Goal: Information Seeking & Learning: Understand process/instructions

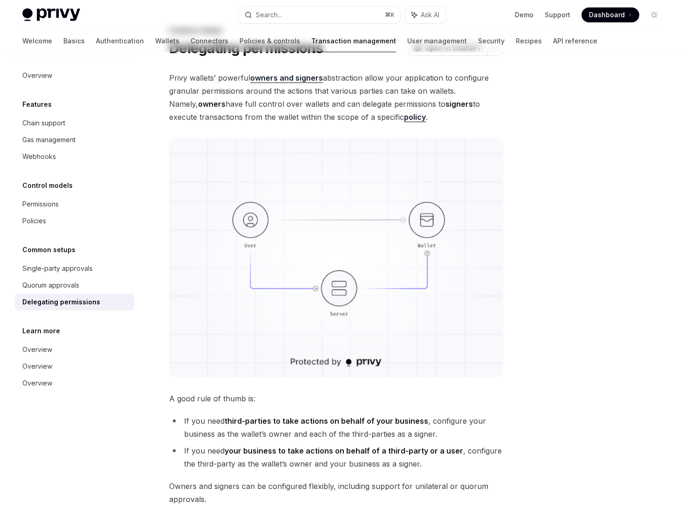
scroll to position [256, 0]
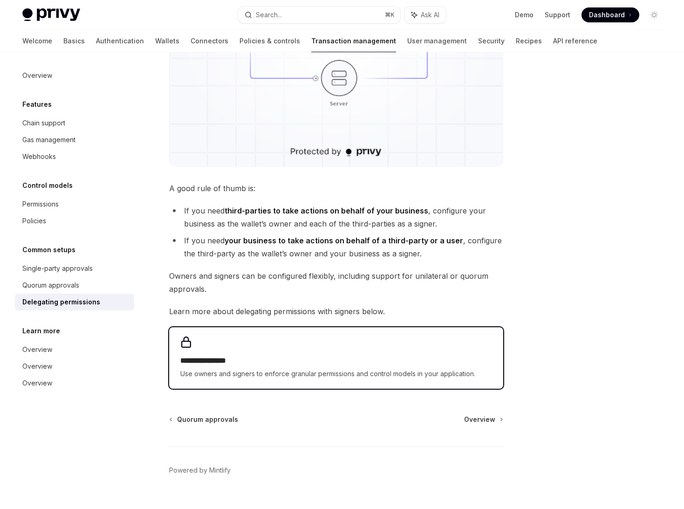
click at [275, 345] on div "**********" at bounding box center [336, 358] width 334 height 62
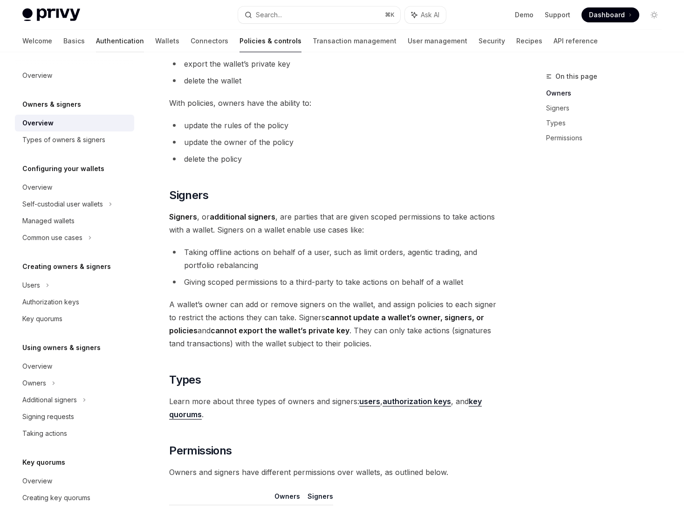
scroll to position [411, 0]
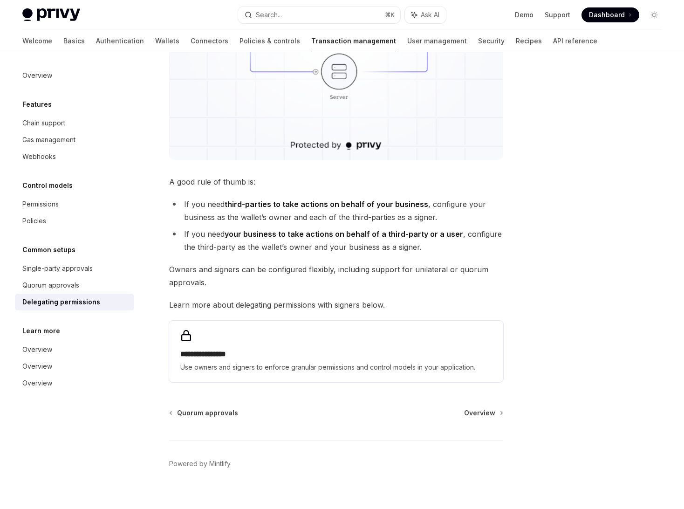
scroll to position [269, 0]
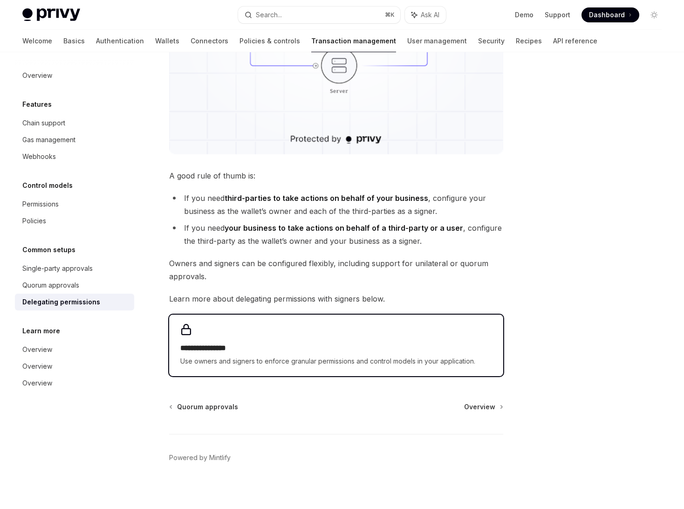
click at [337, 343] on h2 "**********" at bounding box center [336, 348] width 312 height 11
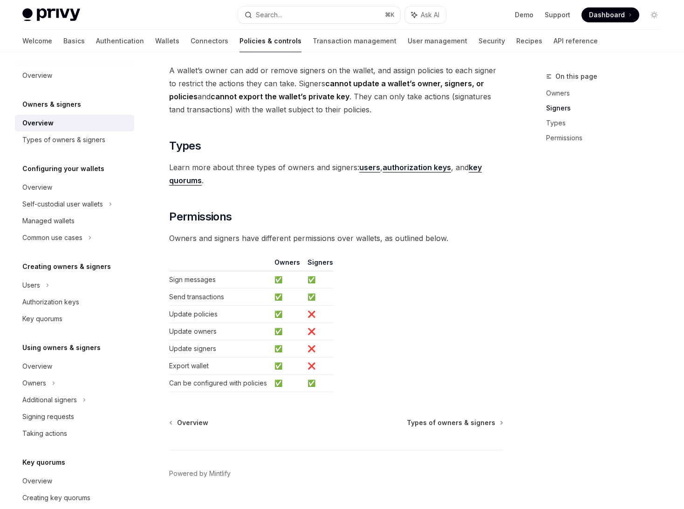
scroll to position [648, 0]
click at [208, 315] on td "Update policies" at bounding box center [220, 314] width 102 height 17
drag, startPoint x: 208, startPoint y: 315, endPoint x: 230, endPoint y: 332, distance: 27.9
click at [230, 332] on tbody "Sign messages ✅ ✅ Send transactions ✅ ✅ Update policies ✅ ❌ Update owners ✅ ❌ U…" at bounding box center [251, 331] width 164 height 121
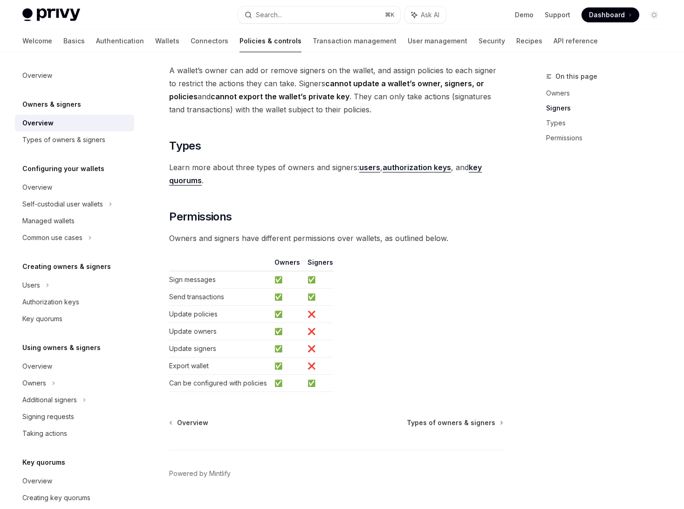
click at [230, 332] on td "Update owners" at bounding box center [220, 331] width 102 height 17
click at [199, 340] on td "Update signers" at bounding box center [220, 348] width 102 height 17
drag, startPoint x: 199, startPoint y: 340, endPoint x: 206, endPoint y: 346, distance: 9.0
click at [205, 345] on td "Update signers" at bounding box center [220, 348] width 102 height 17
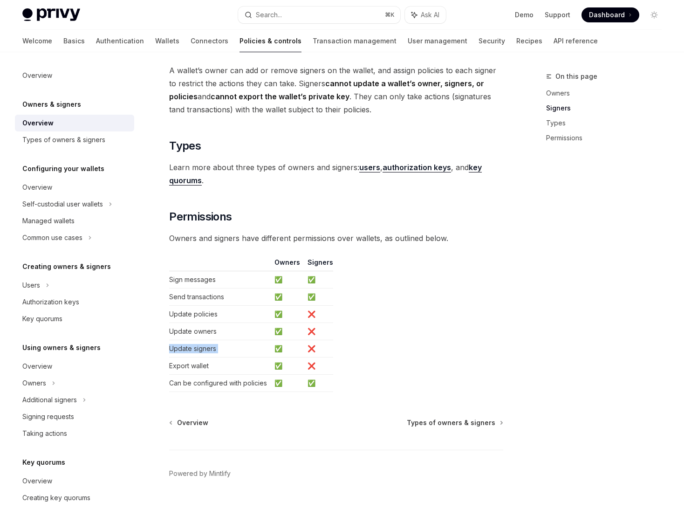
click at [206, 347] on td "Update signers" at bounding box center [220, 348] width 102 height 17
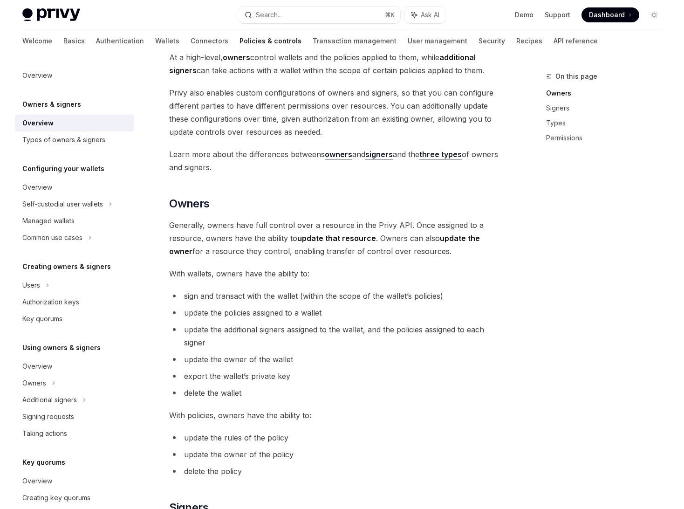
scroll to position [0, 0]
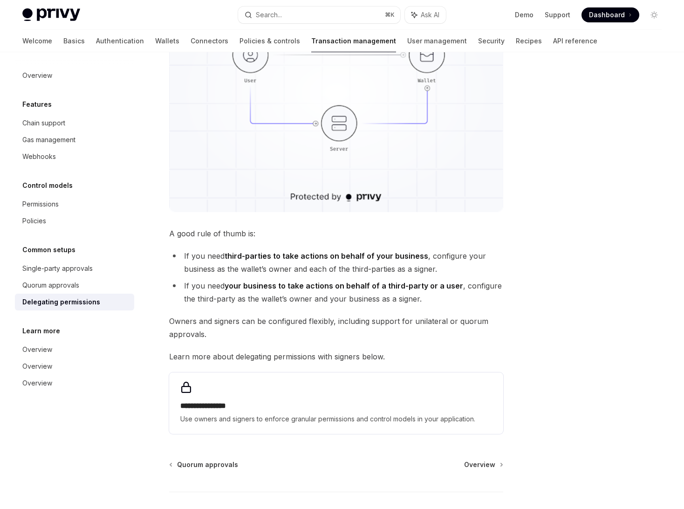
scroll to position [224, 0]
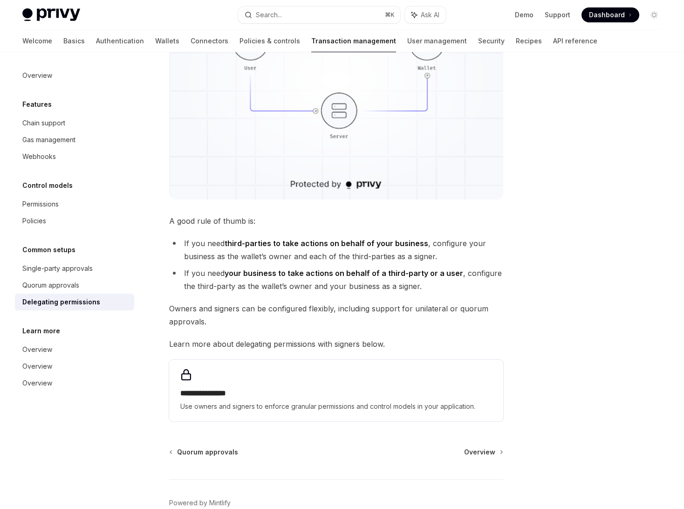
click at [282, 268] on strong "your business to take actions on behalf of a third-party or a user" at bounding box center [344, 272] width 239 height 9
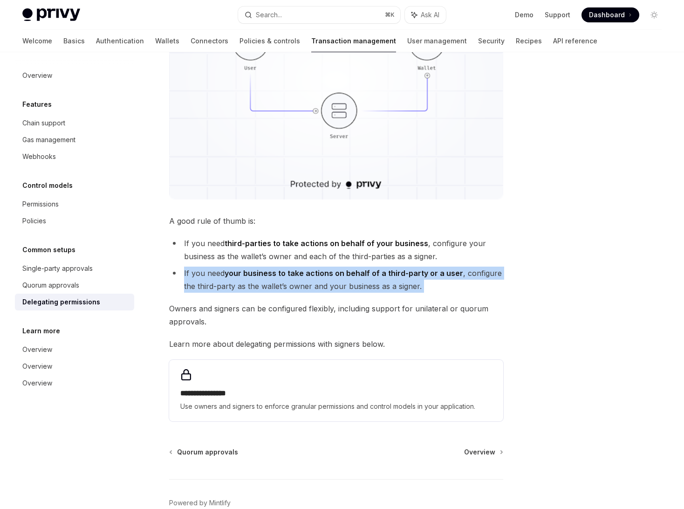
click at [282, 268] on strong "your business to take actions on behalf of a third-party or a user" at bounding box center [344, 272] width 239 height 9
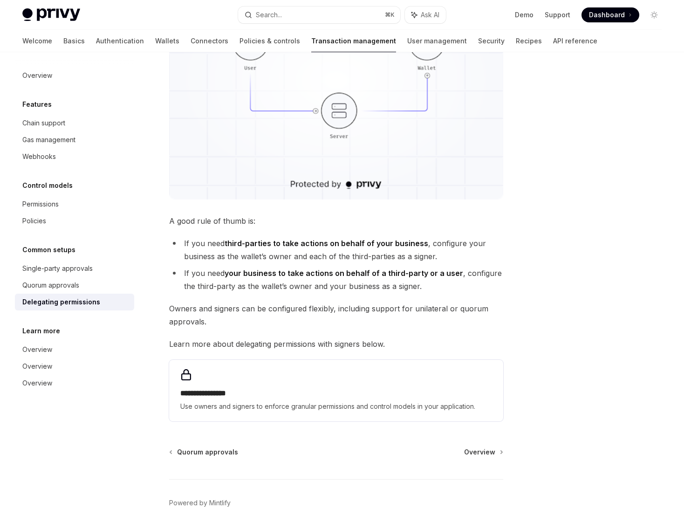
click at [308, 246] on strong "third-parties to take actions on behalf of your business" at bounding box center [327, 243] width 204 height 9
click at [259, 260] on li "If you need third-parties to take actions on behalf of your business , configur…" at bounding box center [336, 250] width 334 height 26
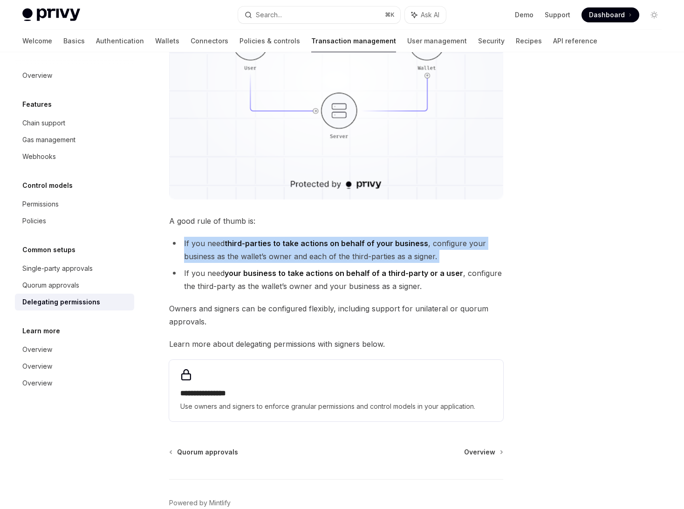
click at [259, 260] on li "If you need third-parties to take actions on behalf of your business , configur…" at bounding box center [336, 250] width 334 height 26
click at [276, 250] on li "If you need third-parties to take actions on behalf of your business , configur…" at bounding box center [336, 250] width 334 height 26
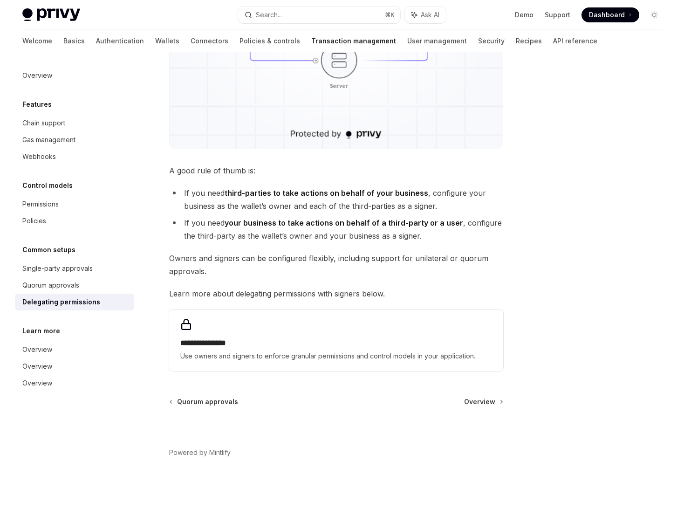
scroll to position [275, 0]
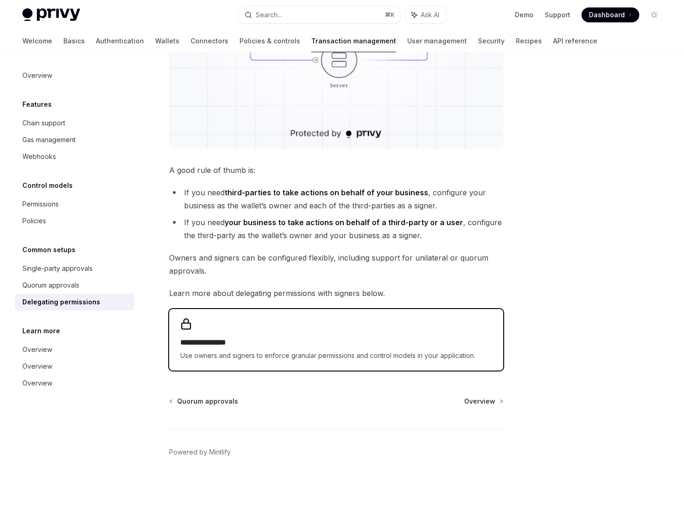
click at [460, 344] on h2 "**********" at bounding box center [336, 342] width 312 height 11
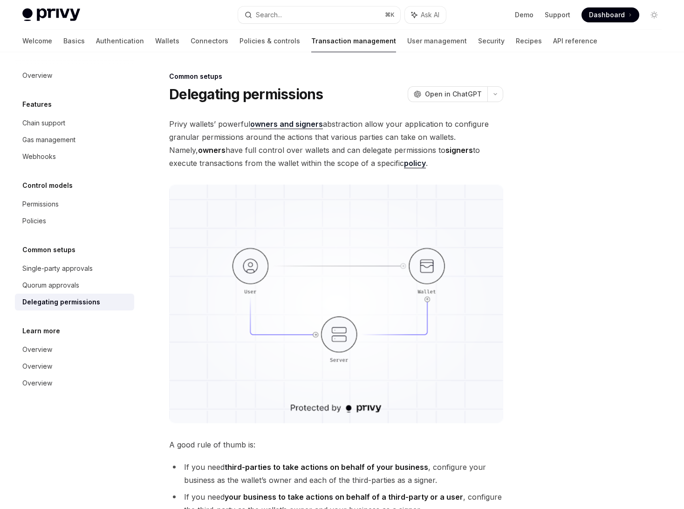
type textarea "*"
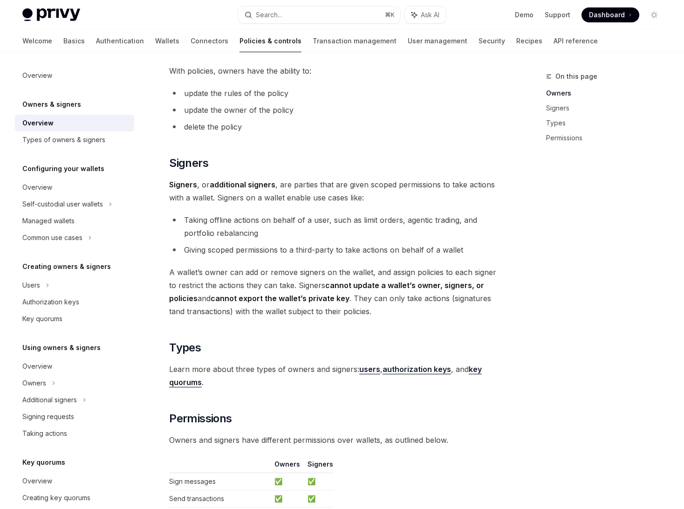
scroll to position [529, 0]
